Goal: Communication & Community: Share content

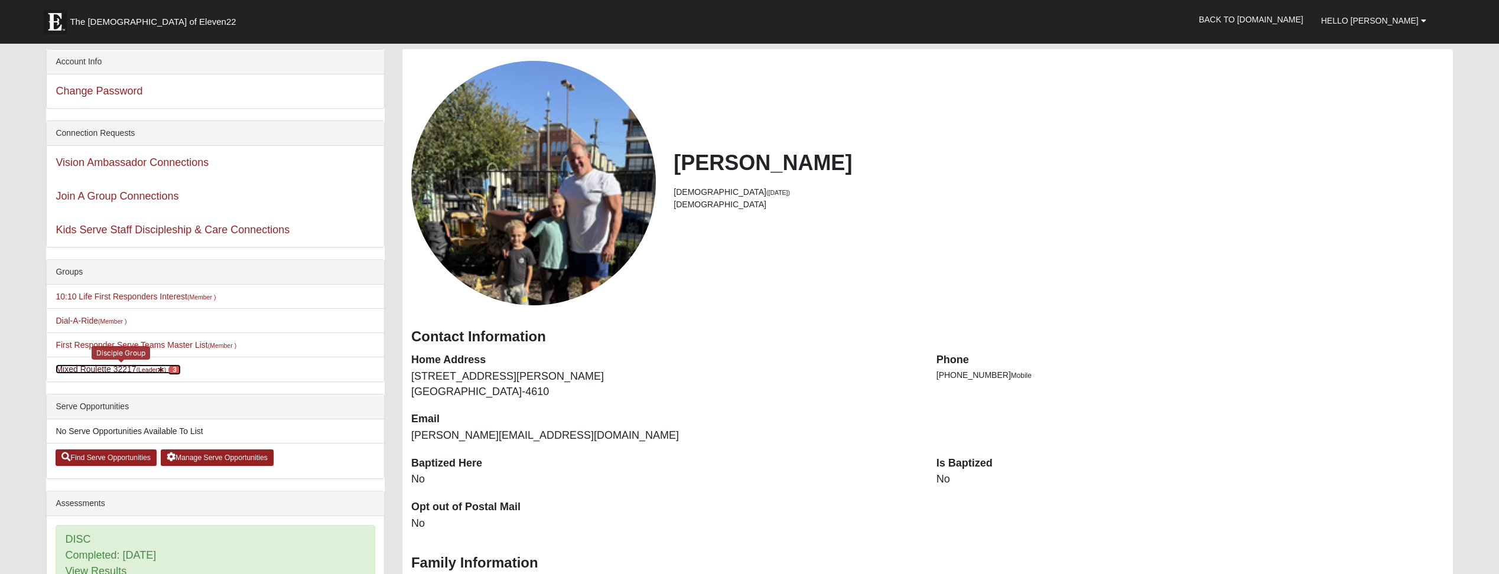
click at [181, 369] on span "3" at bounding box center [174, 370] width 12 height 11
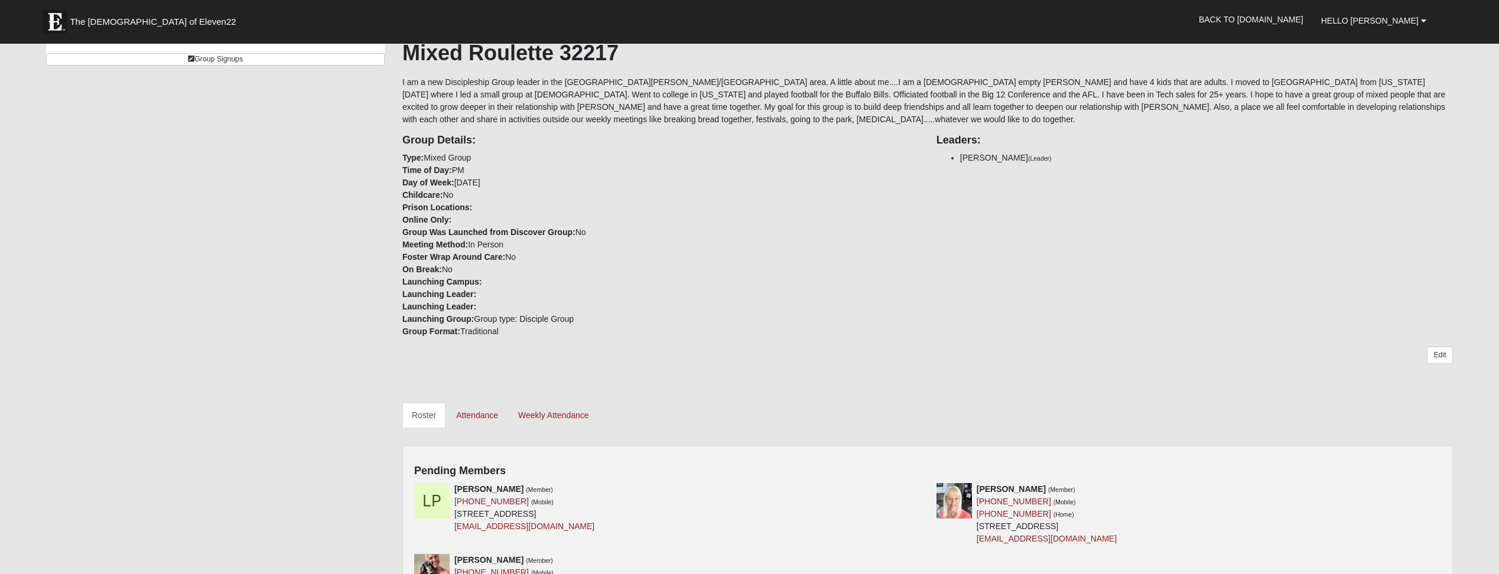
scroll to position [458, 0]
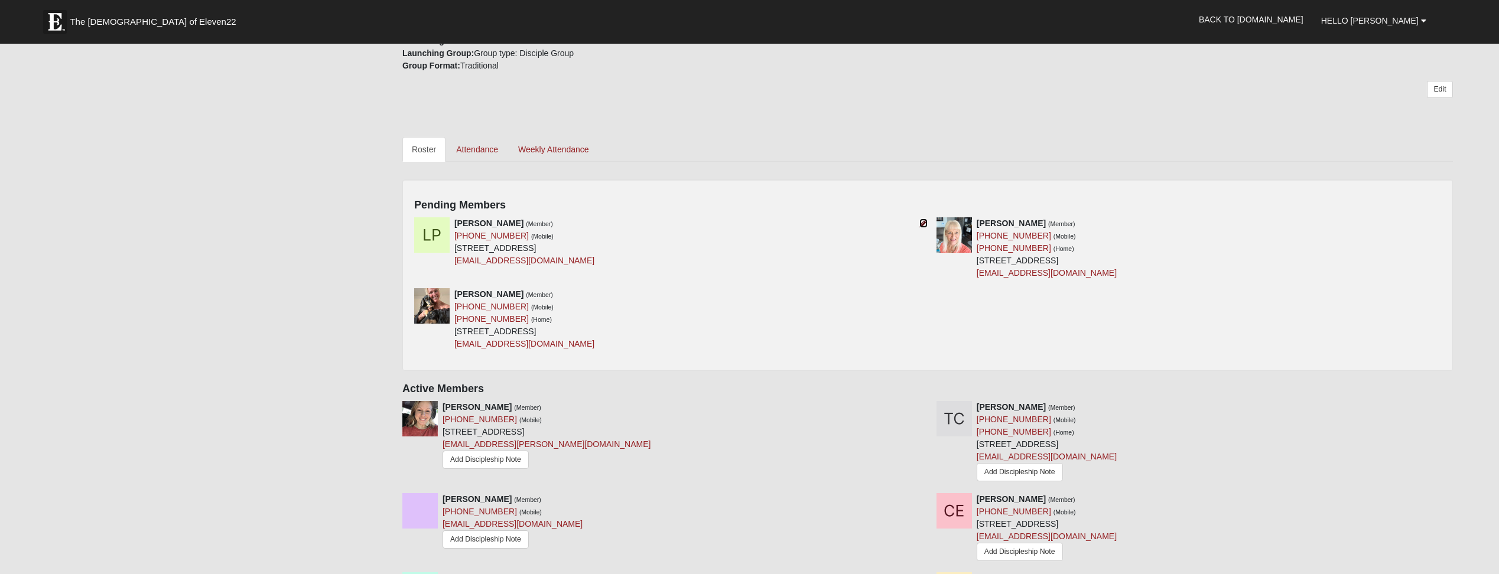
click at [923, 221] on icon at bounding box center [923, 223] width 8 height 8
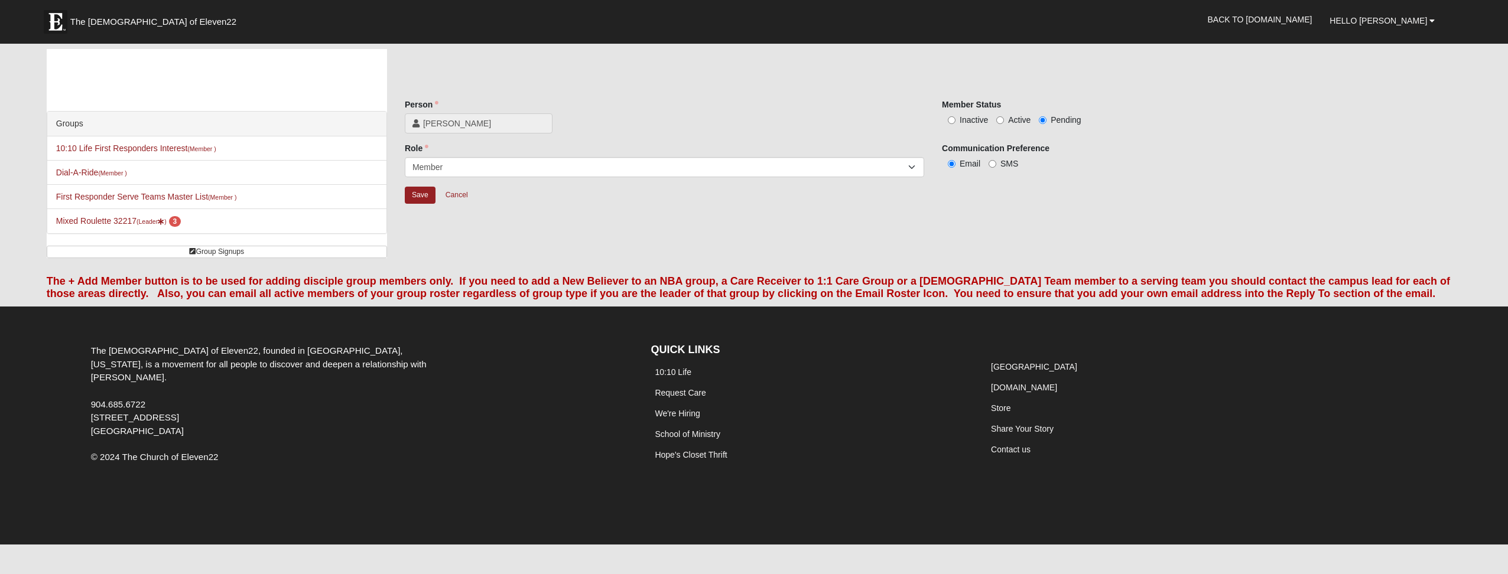
click at [1002, 116] on label "Active" at bounding box center [1013, 120] width 34 height 12
click at [1002, 116] on input "Active" at bounding box center [1000, 120] width 8 height 8
radio input "true"
click at [419, 191] on input "Save" at bounding box center [420, 195] width 31 height 17
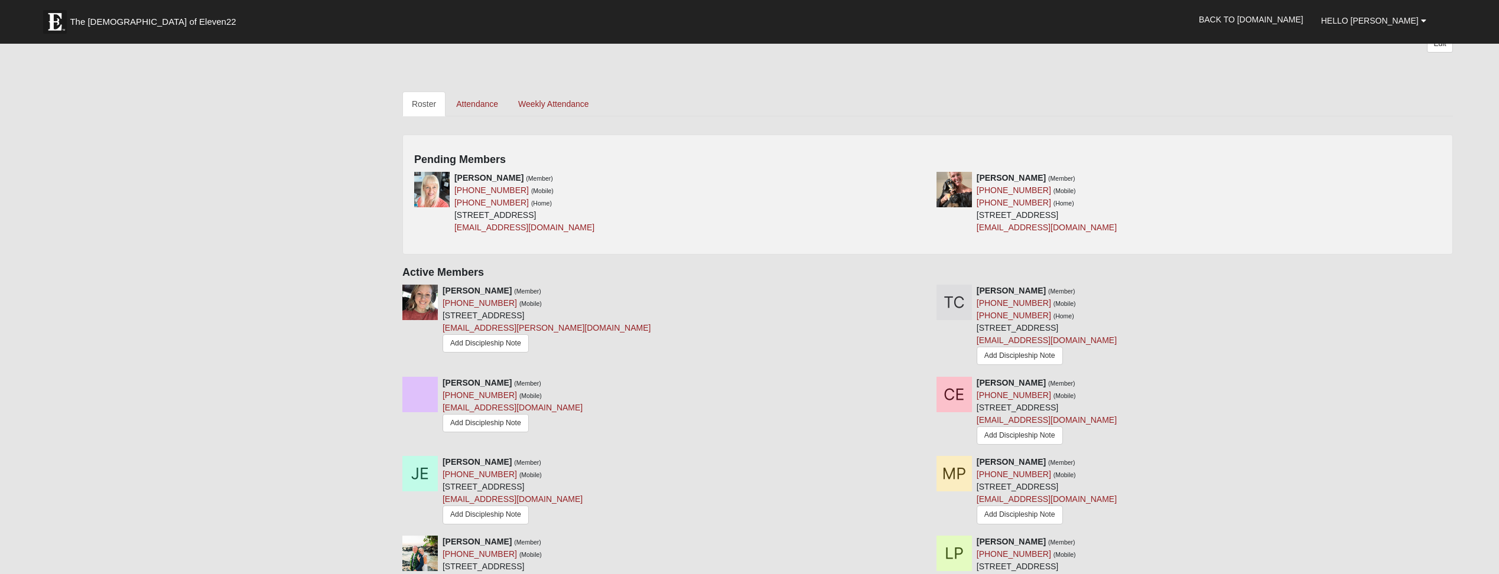
scroll to position [506, 0]
click at [1446, 173] on icon at bounding box center [1446, 176] width 8 height 8
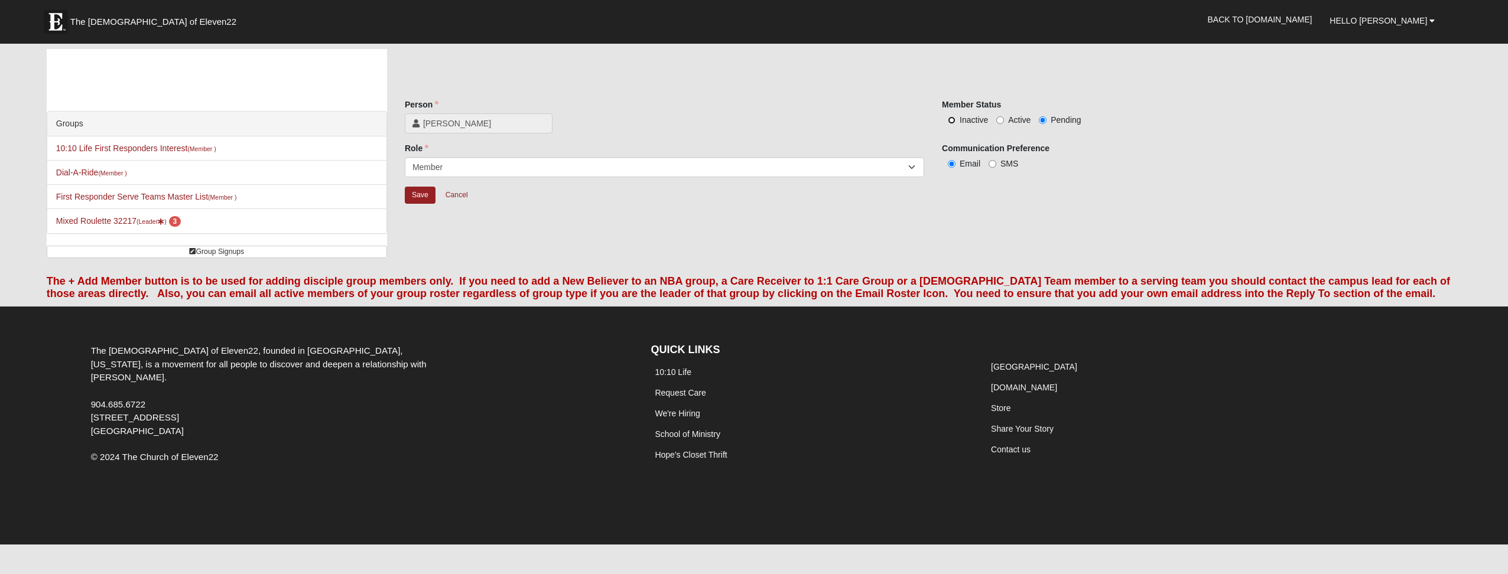
click at [951, 118] on input "Inactive" at bounding box center [952, 120] width 8 height 8
radio input "true"
click at [1003, 120] on input "Active" at bounding box center [1000, 120] width 8 height 8
radio input "true"
click at [414, 196] on input "Save" at bounding box center [420, 195] width 31 height 17
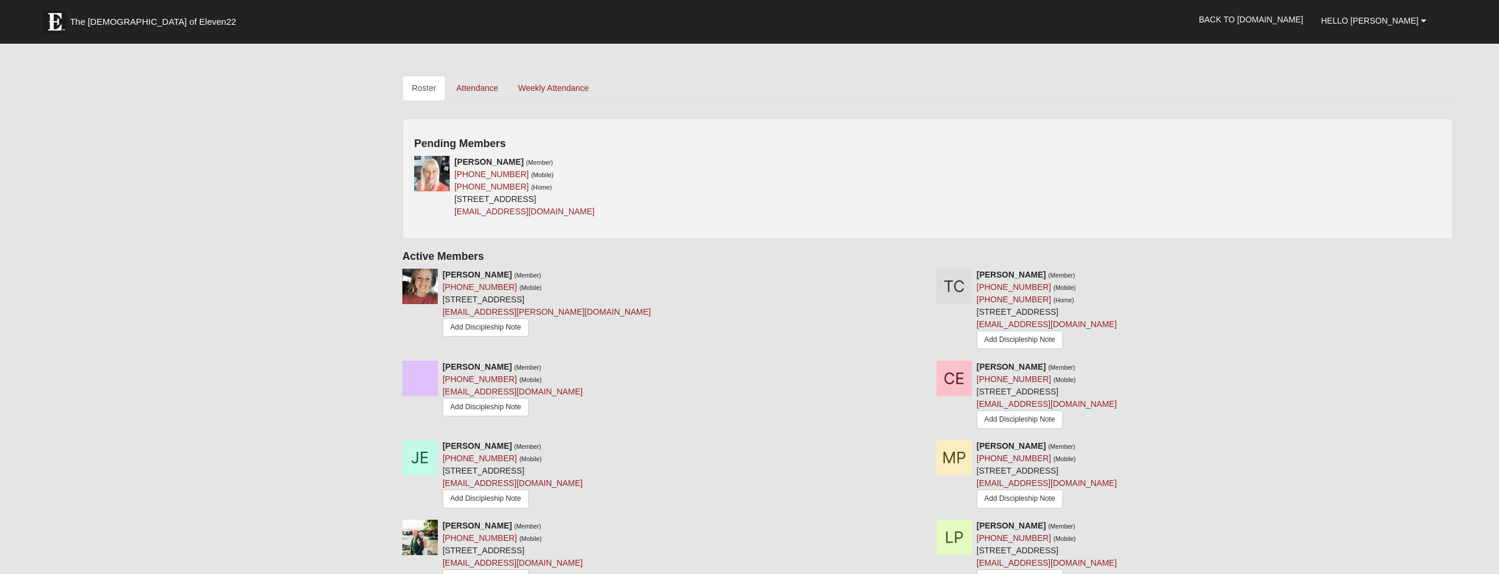
scroll to position [526, 0]
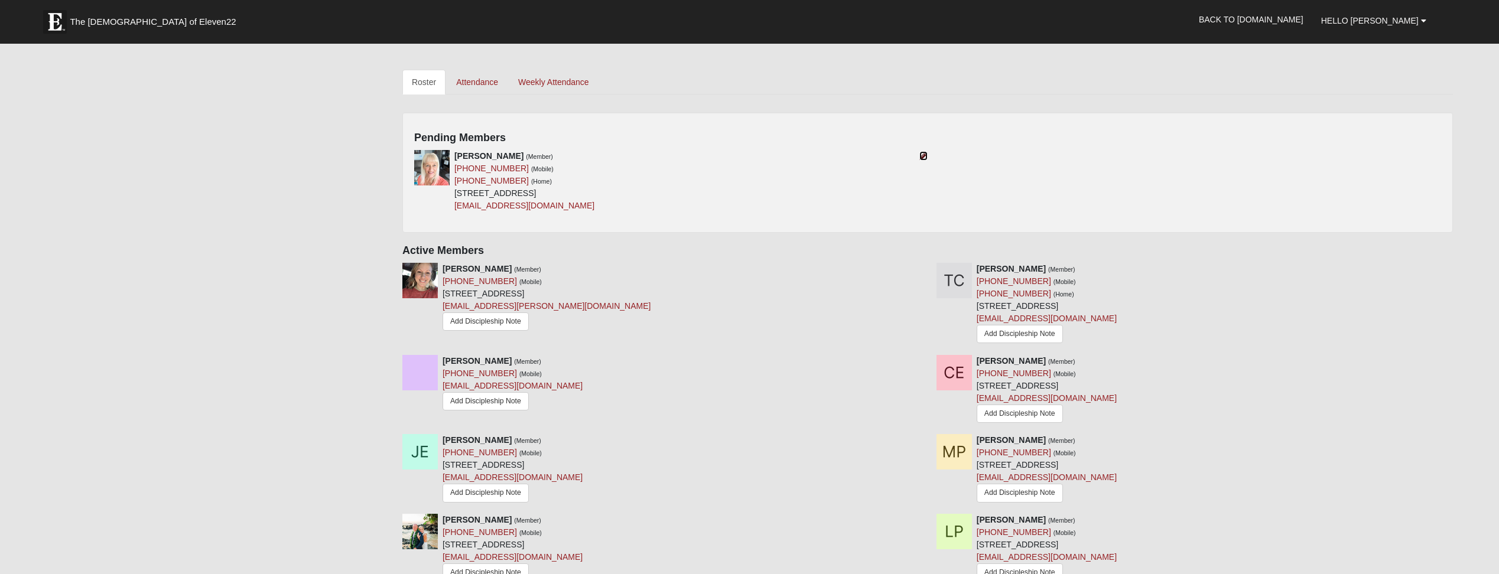
click at [923, 155] on icon at bounding box center [923, 156] width 8 height 8
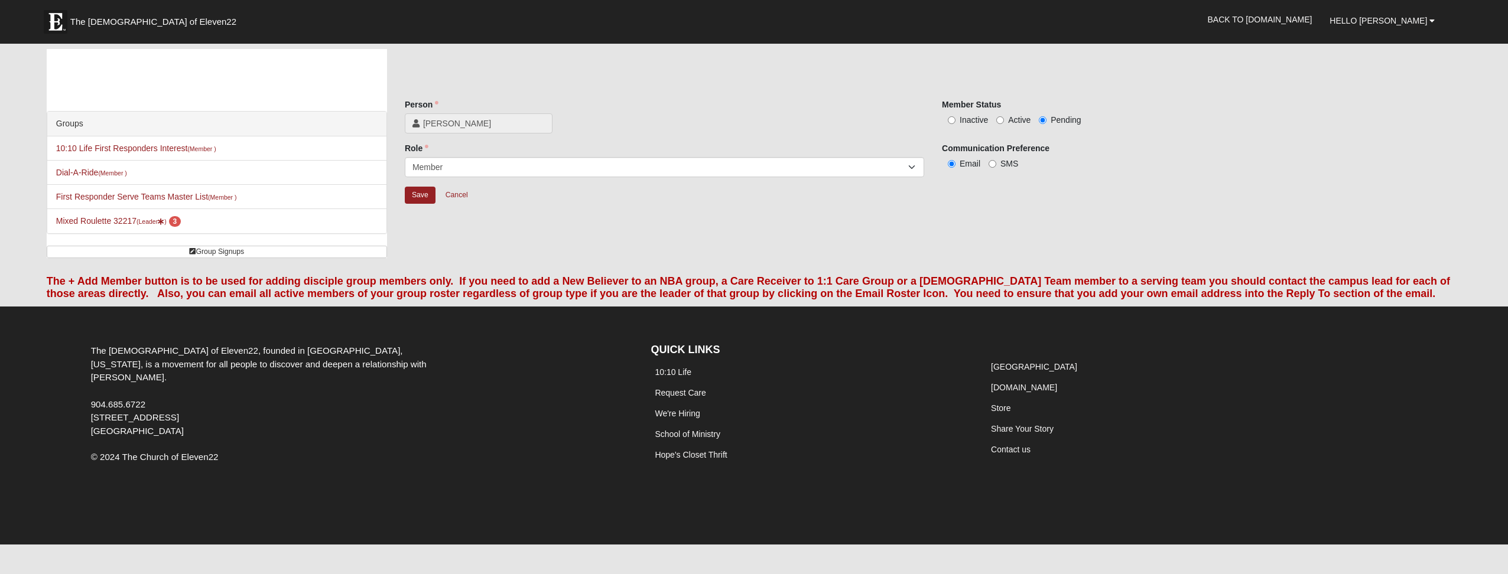
click at [999, 115] on label "Active" at bounding box center [1013, 120] width 34 height 12
click at [999, 116] on input "Active" at bounding box center [1000, 120] width 8 height 8
radio input "true"
click at [416, 191] on input "Save" at bounding box center [420, 195] width 31 height 17
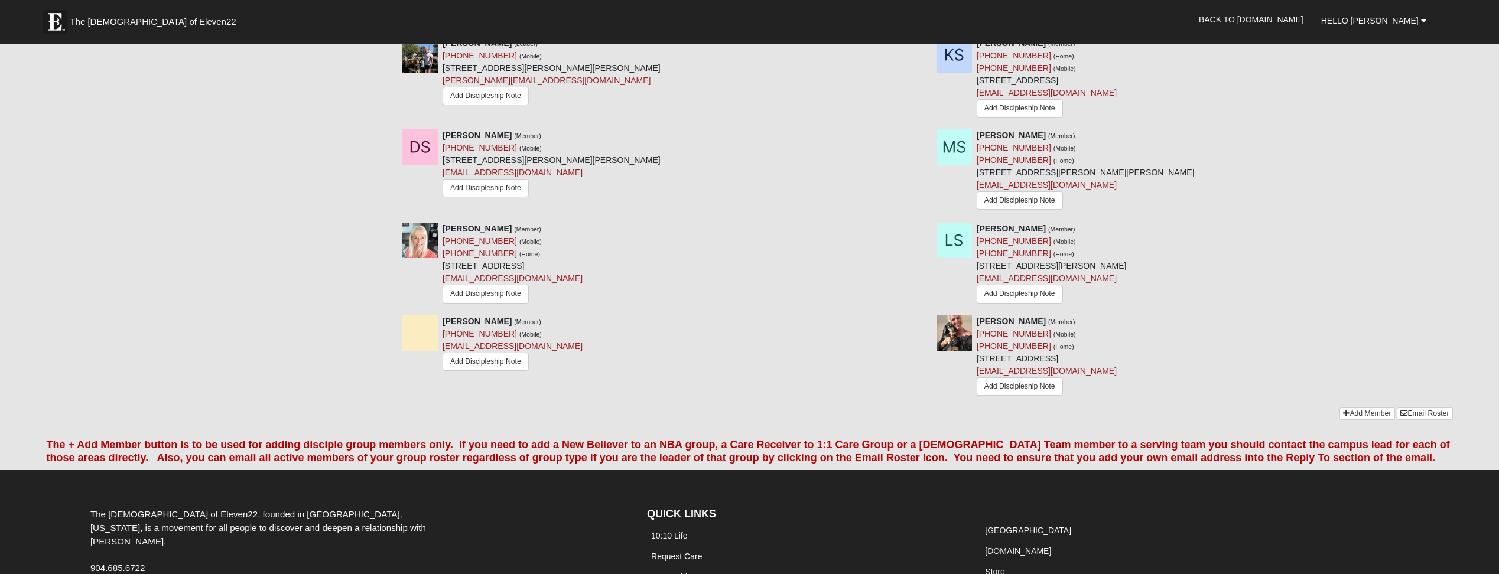
scroll to position [955, 0]
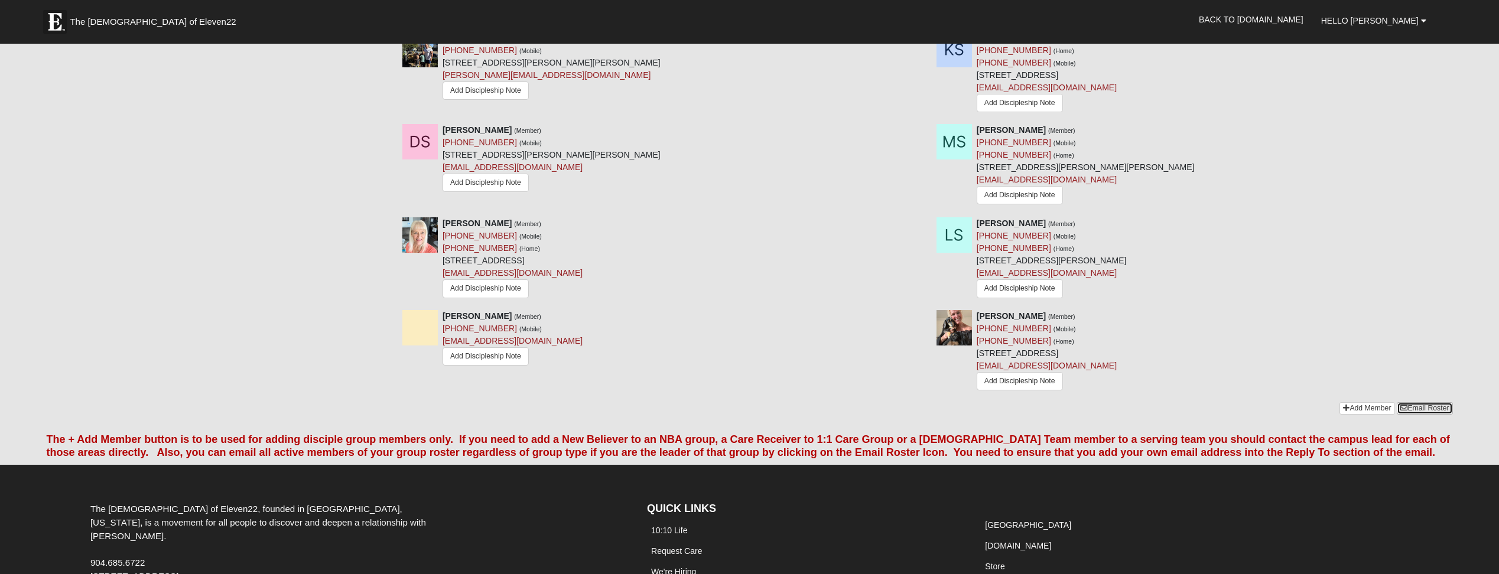
click at [1413, 413] on link "Email Roster" at bounding box center [1425, 408] width 56 height 12
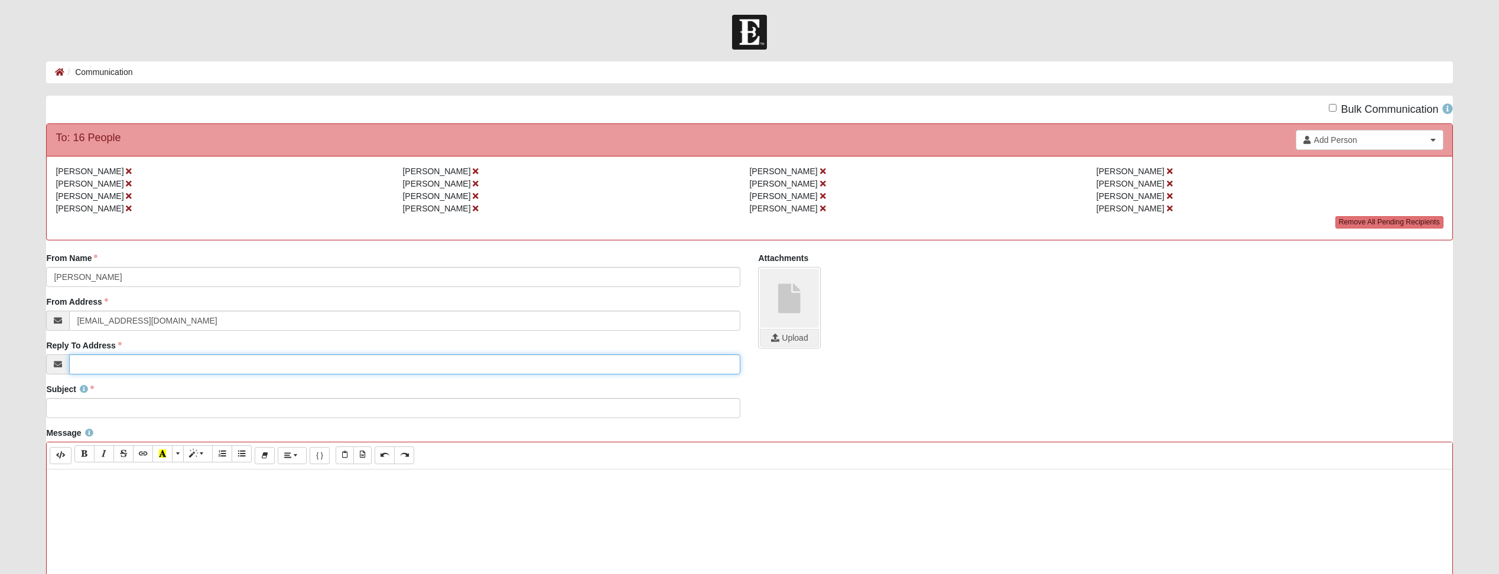
click at [112, 369] on input "Reply To Address" at bounding box center [404, 364] width 671 height 20
type input "[PERSON_NAME][EMAIL_ADDRESS][DOMAIN_NAME]"
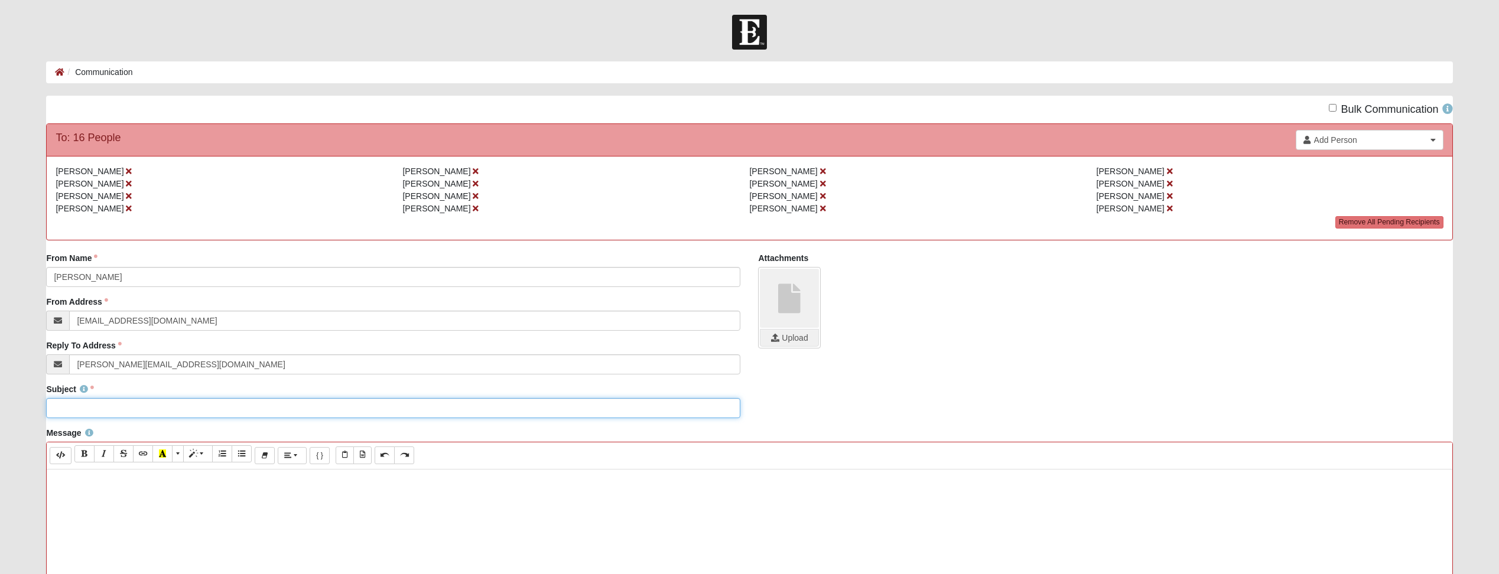
click at [134, 405] on input "Subject" at bounding box center [393, 408] width 694 height 20
type input "Discipleship Group tonight @ 7"
click at [126, 487] on p at bounding box center [749, 482] width 1393 height 12
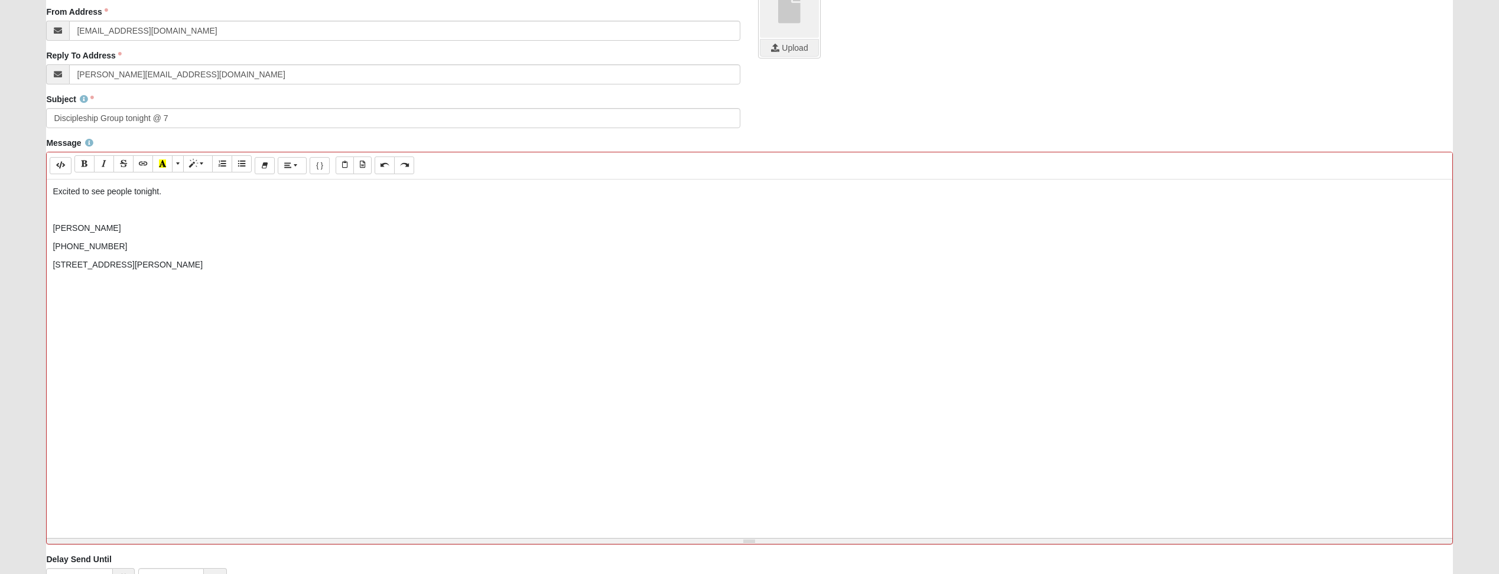
scroll to position [403, 0]
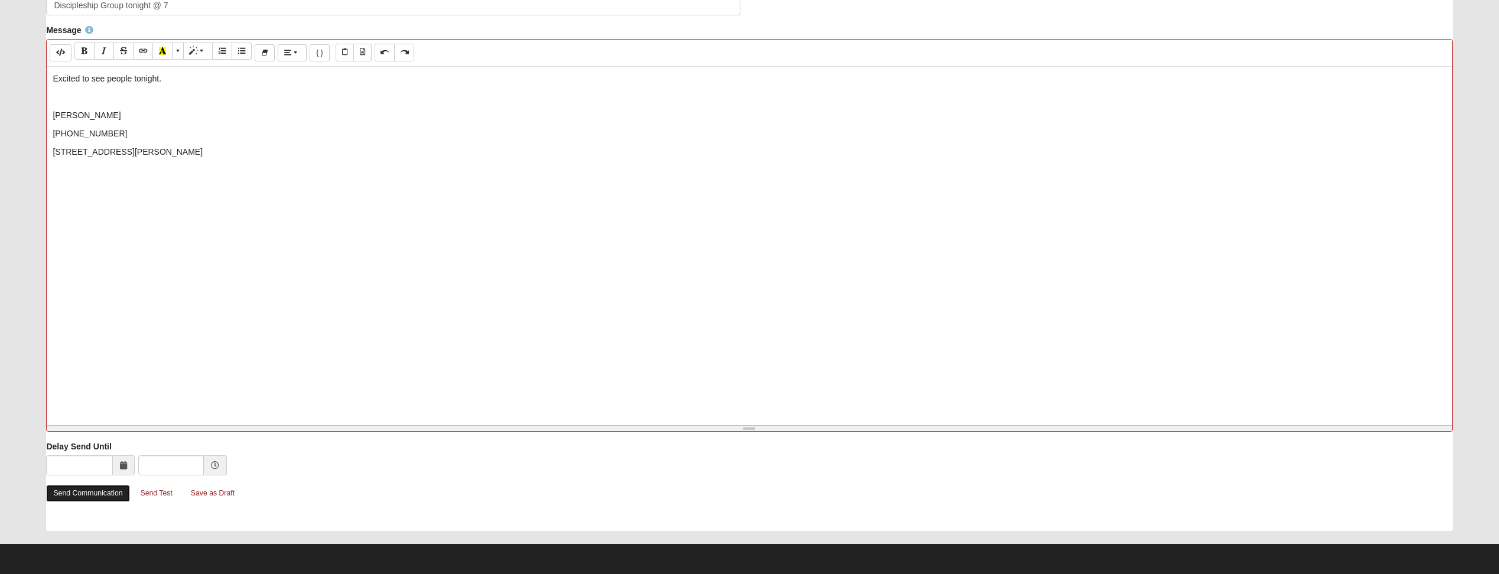
click at [86, 497] on link "Send Communication" at bounding box center [87, 493] width 83 height 17
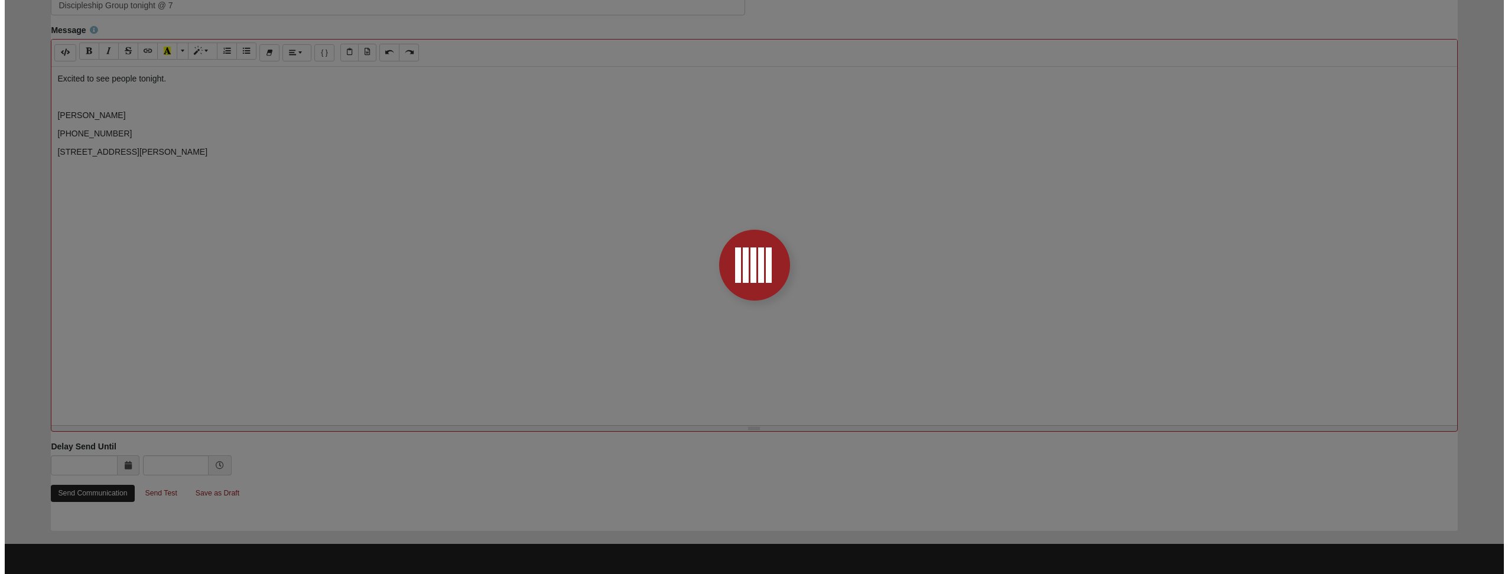
scroll to position [0, 0]
